Goal: Find contact information: Find contact information

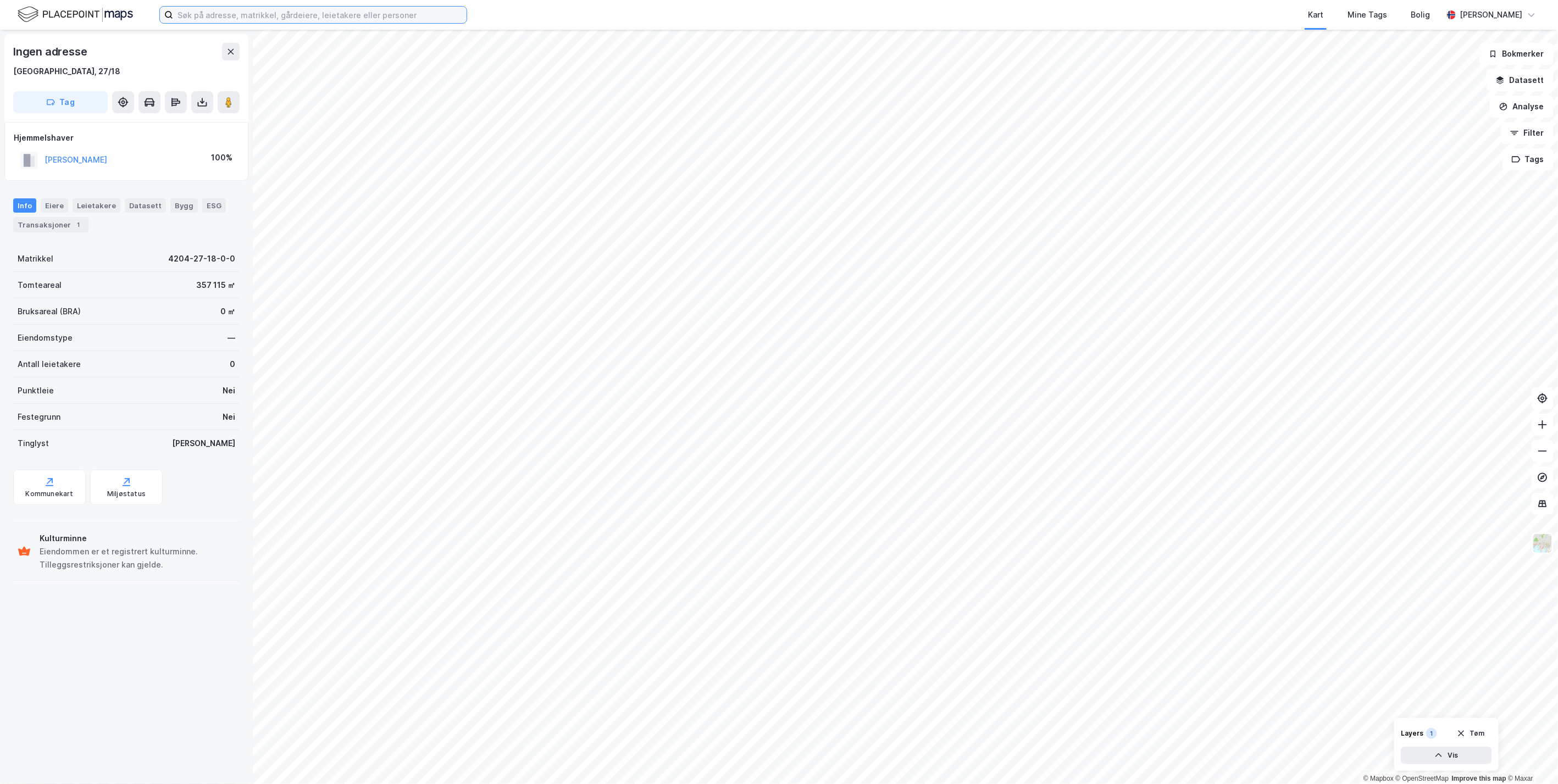
drag, startPoint x: 269, startPoint y: 17, endPoint x: 279, endPoint y: 14, distance: 10.4
click at [269, 17] on input at bounding box center [320, 15] width 293 height 16
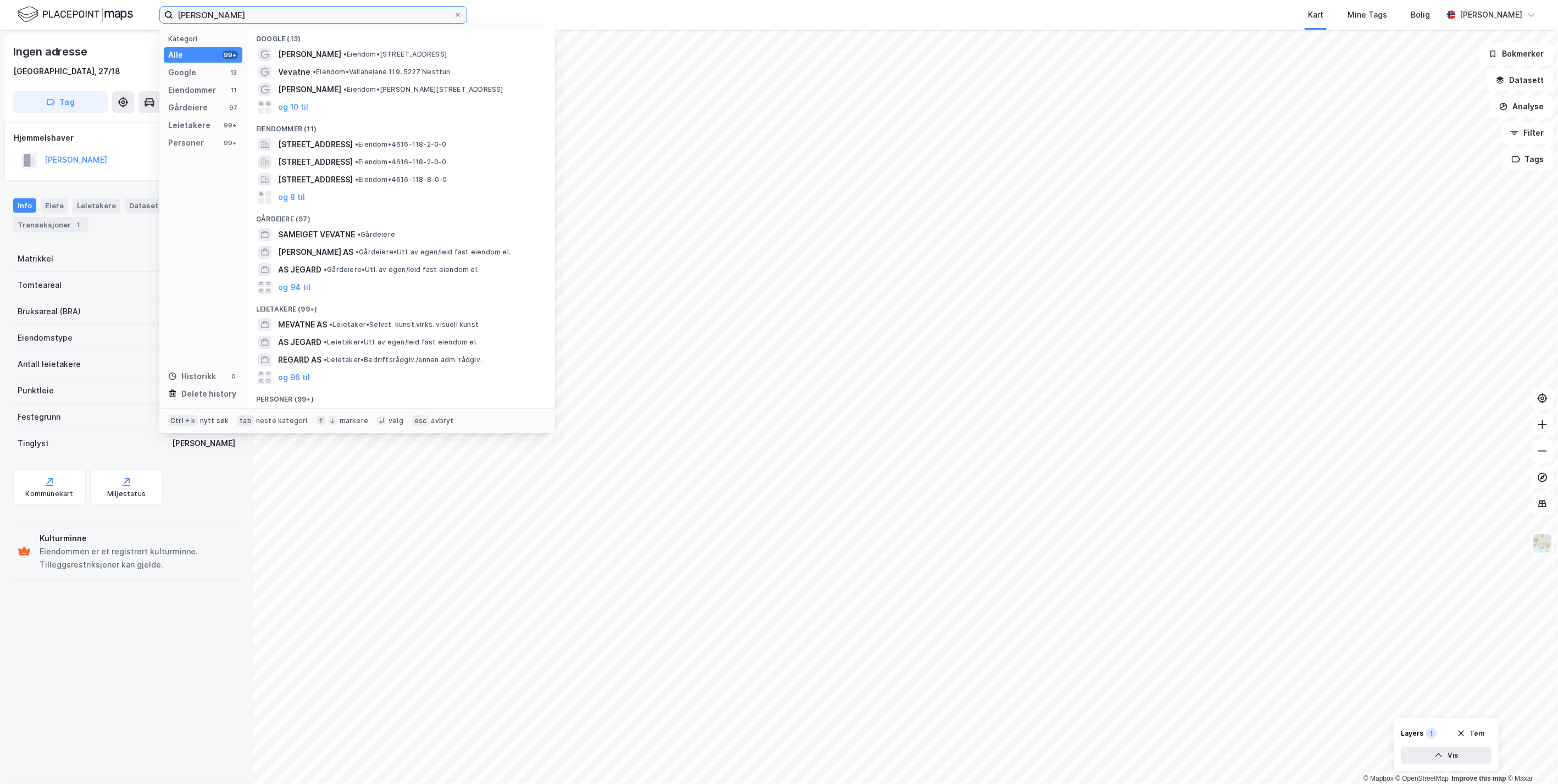
click at [337, 16] on input "[PERSON_NAME]" at bounding box center [313, 15] width 280 height 16
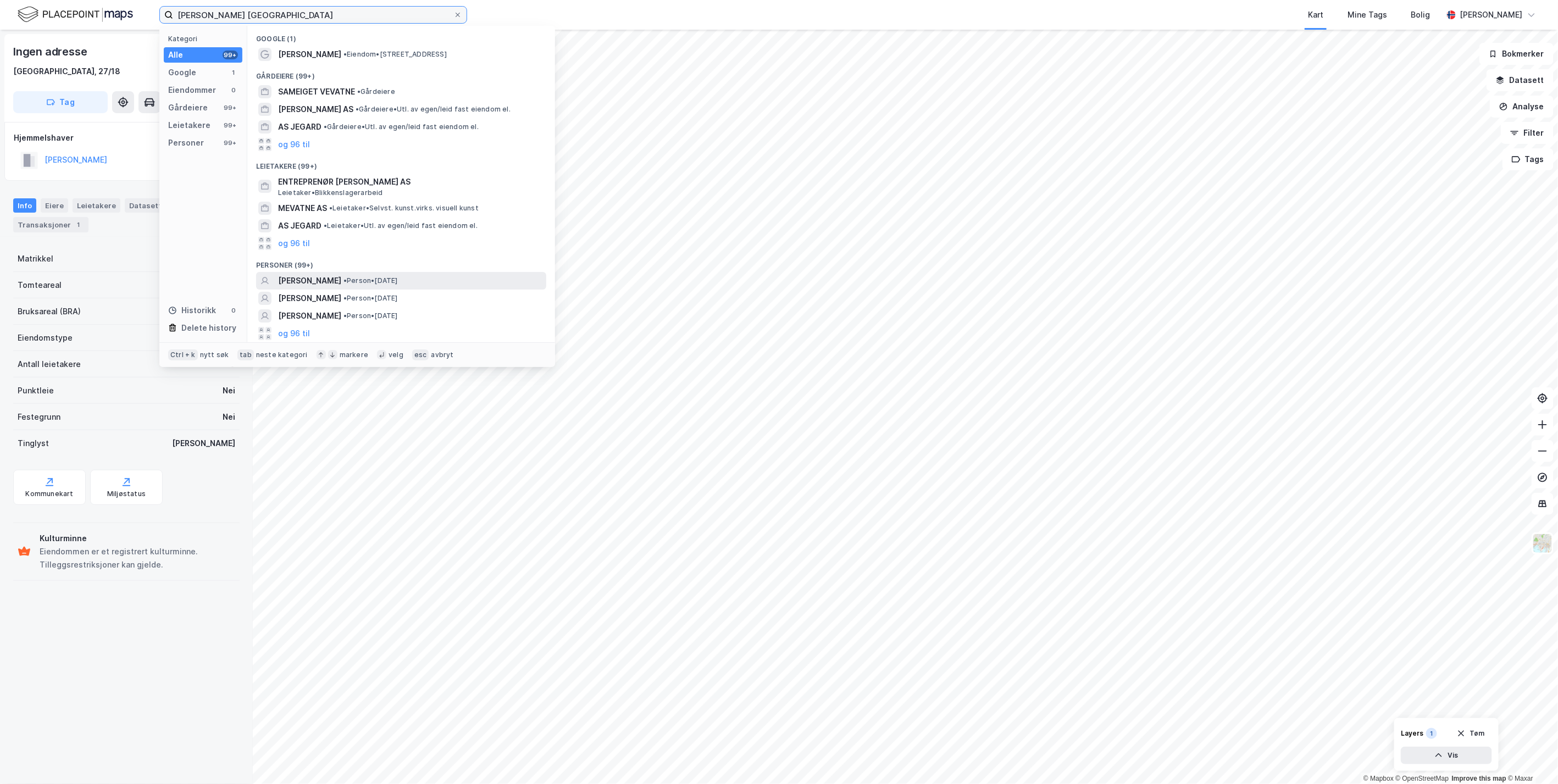
type input "[PERSON_NAME] [GEOGRAPHIC_DATA]"
click at [320, 278] on span "[PERSON_NAME]" at bounding box center [309, 281] width 63 height 14
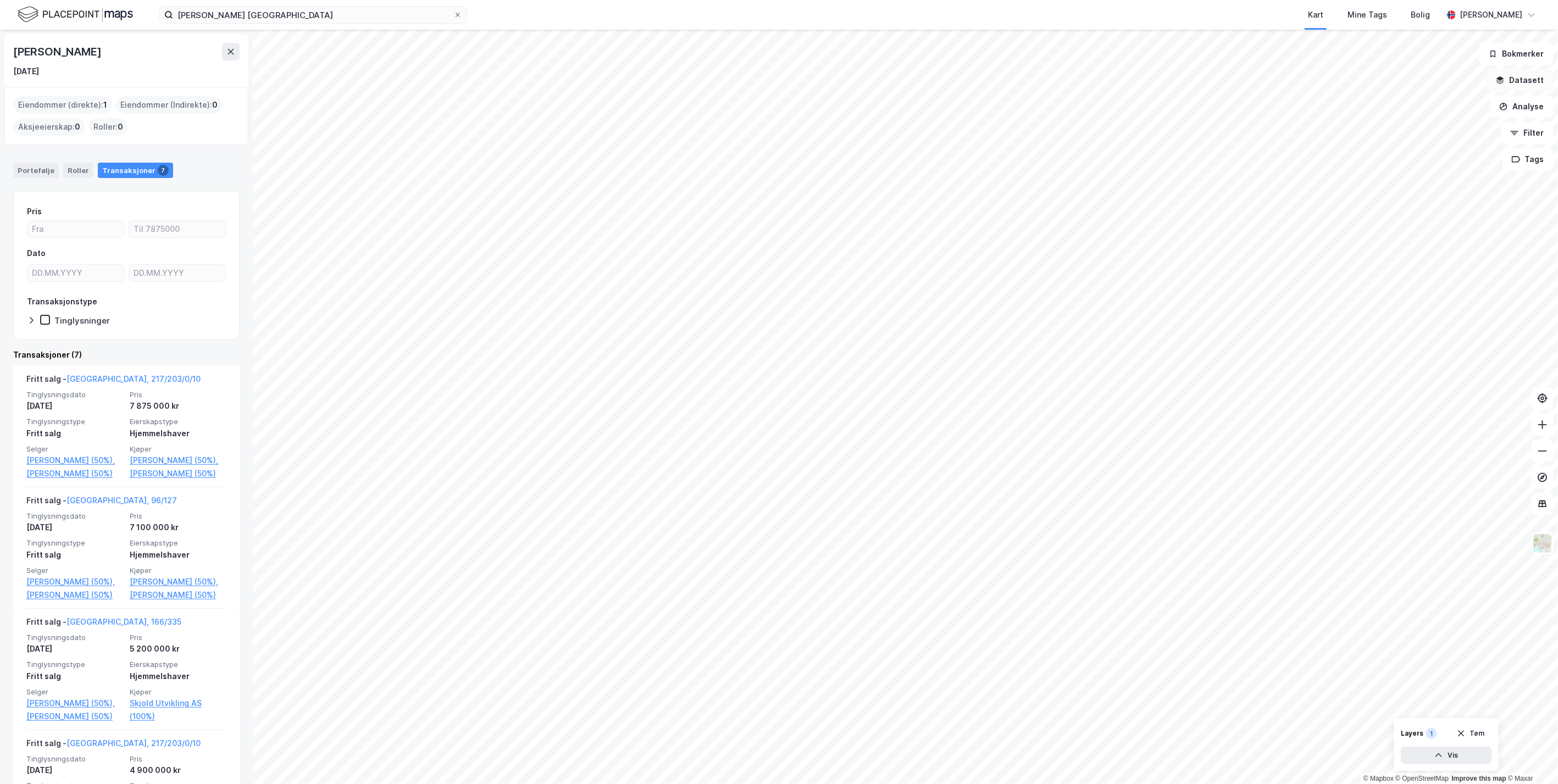
drag, startPoint x: 1540, startPoint y: 78, endPoint x: 1544, endPoint y: 89, distance: 11.7
click at [1540, 78] on button "Datasett" at bounding box center [1519, 80] width 67 height 22
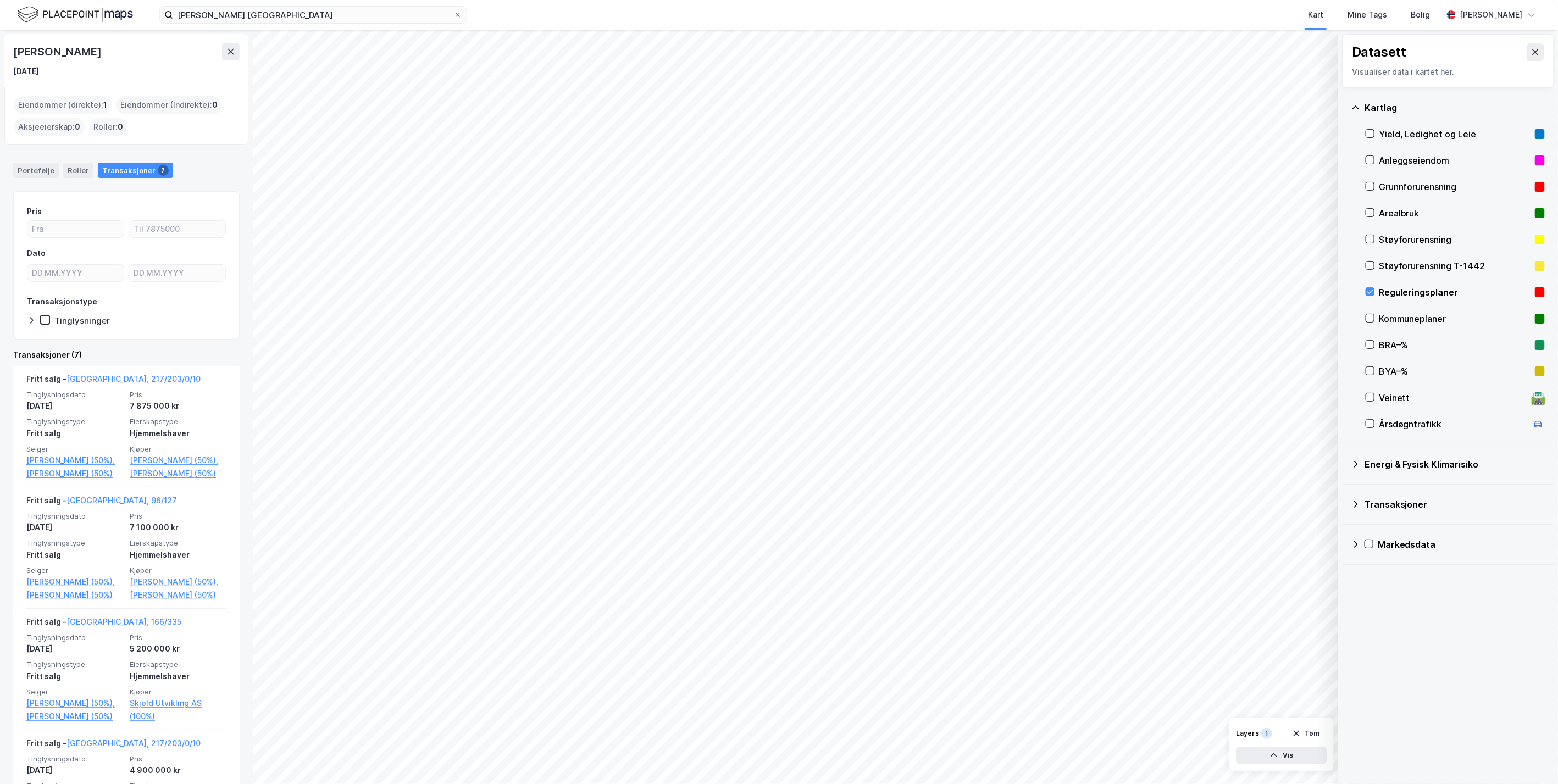
click at [1374, 293] on div at bounding box center [1369, 291] width 9 height 9
click at [1373, 608] on div "© Mapbox © OpenStreetMap Improve this map © Maxar Datasett Visualiser data i ka…" at bounding box center [779, 407] width 1558 height 754
click at [231, 50] on icon at bounding box center [231, 51] width 6 height 5
